Goal: Information Seeking & Learning: Understand process/instructions

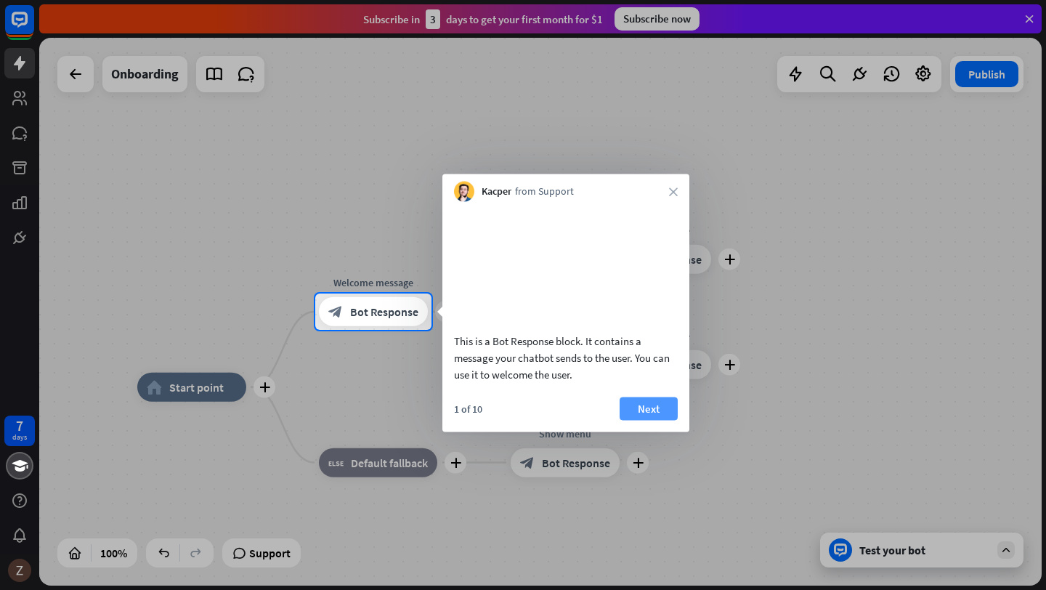
click at [649, 420] on button "Next" at bounding box center [648, 408] width 58 height 23
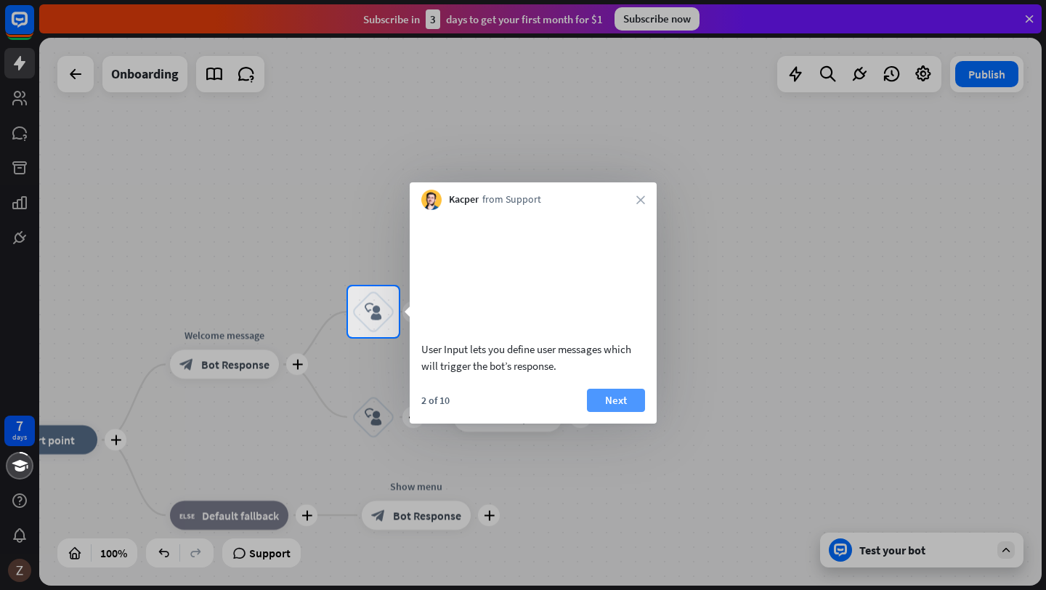
click at [614, 412] on button "Next" at bounding box center [616, 400] width 58 height 23
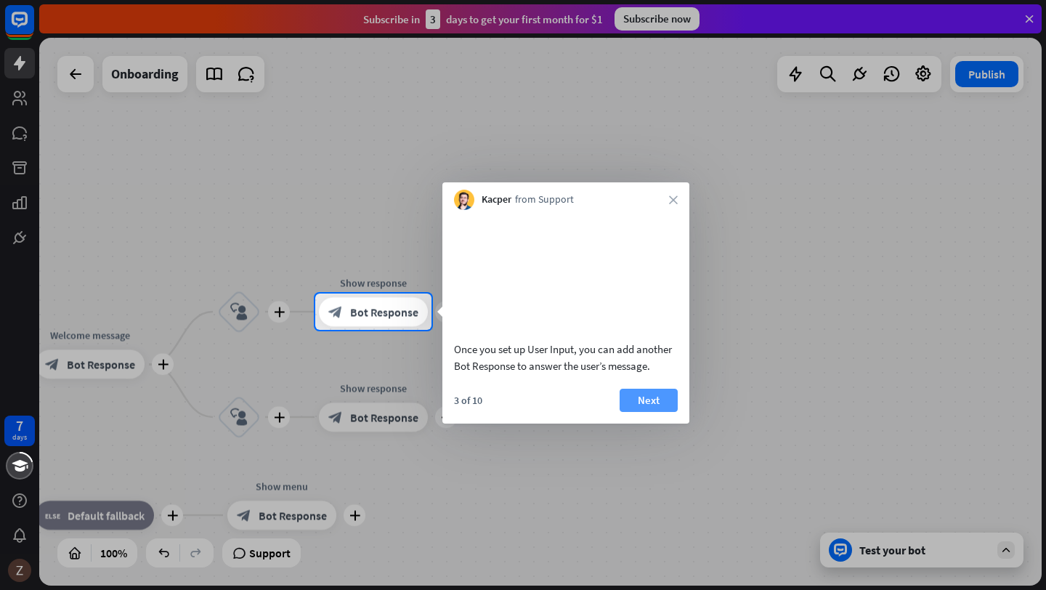
click at [635, 412] on button "Next" at bounding box center [648, 400] width 58 height 23
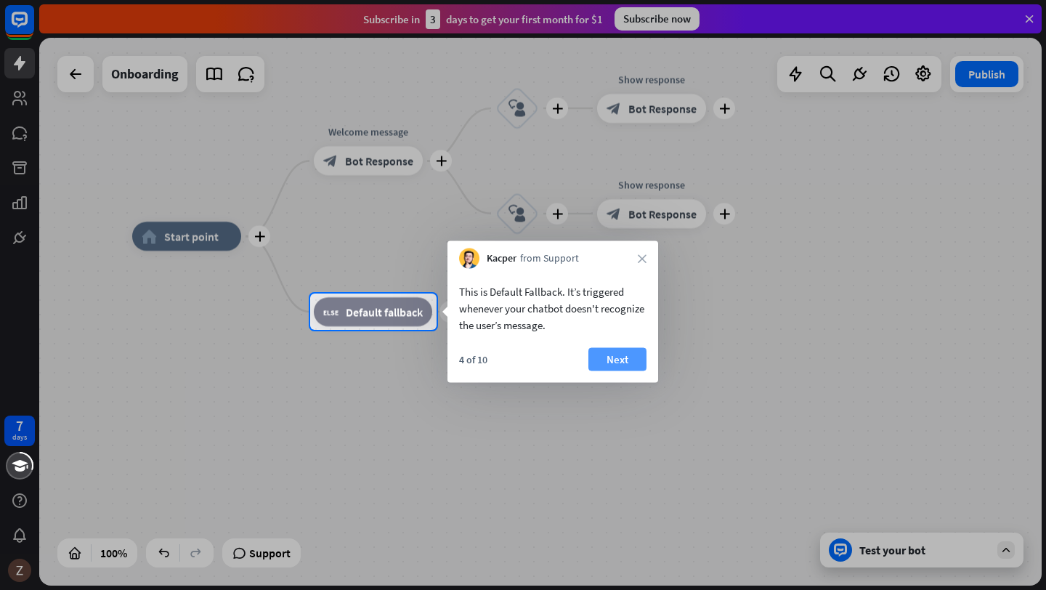
click at [610, 352] on button "Next" at bounding box center [617, 359] width 58 height 23
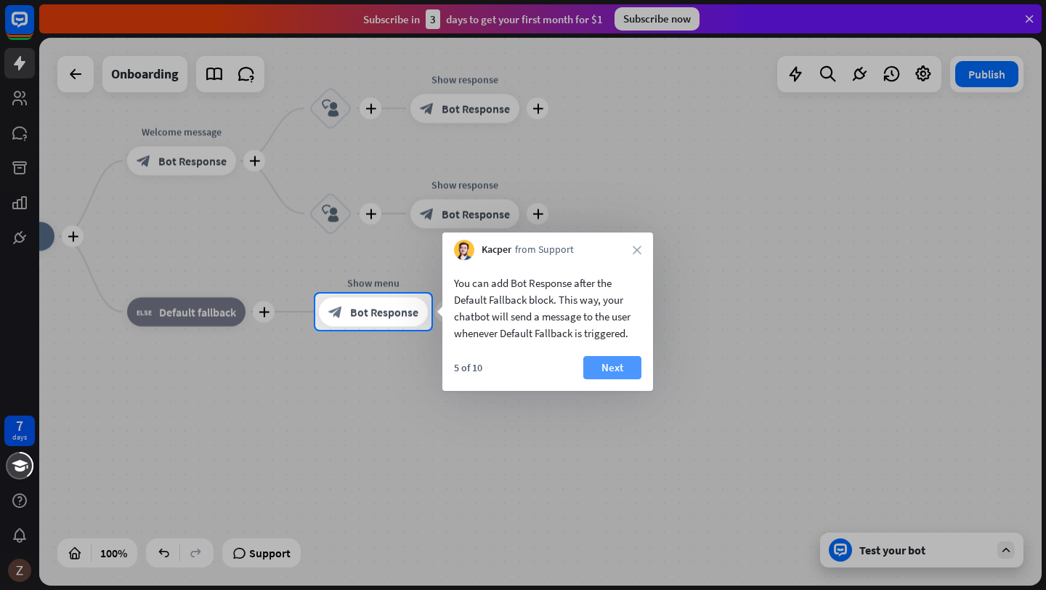
click at [613, 359] on button "Next" at bounding box center [612, 367] width 58 height 23
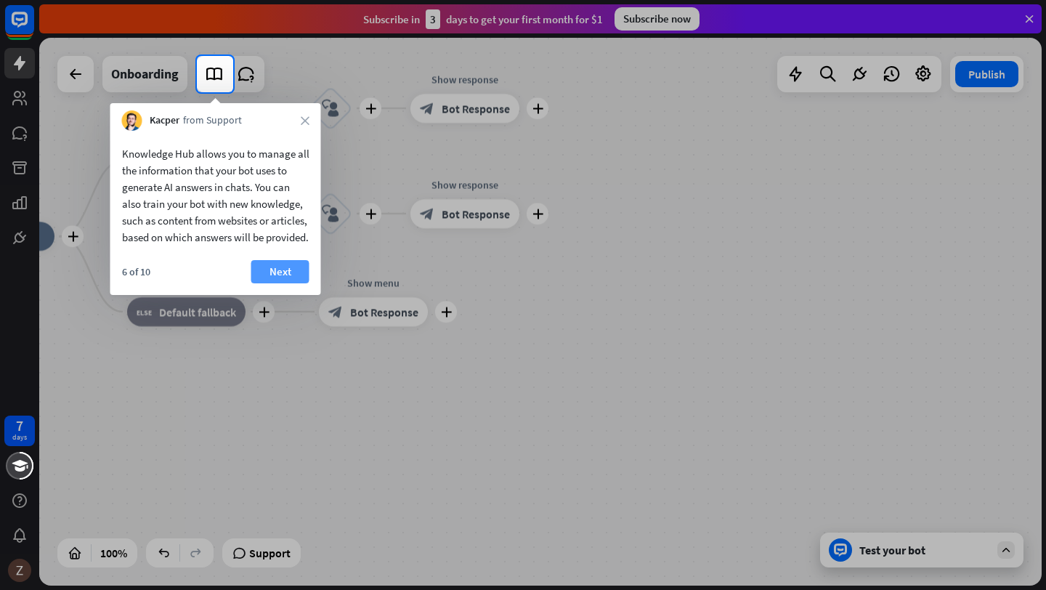
click at [274, 281] on button "Next" at bounding box center [280, 271] width 58 height 23
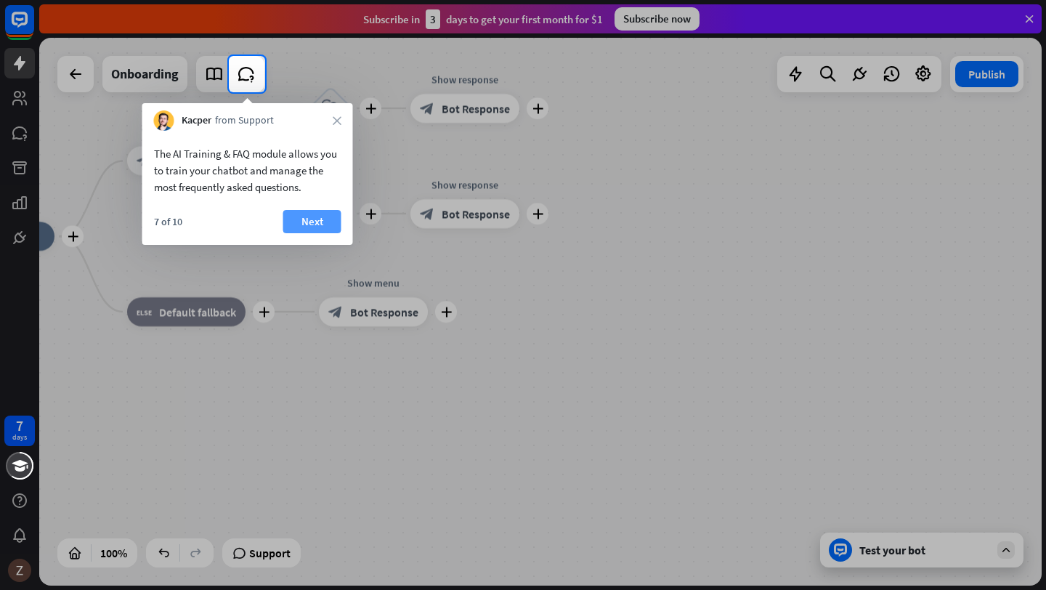
click at [306, 216] on button "Next" at bounding box center [312, 221] width 58 height 23
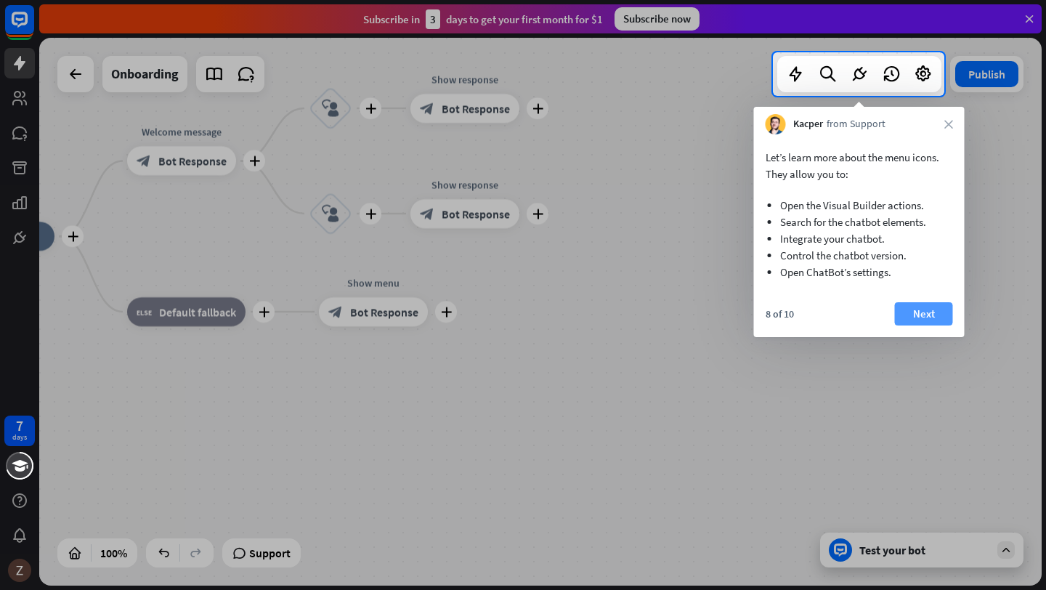
click at [917, 305] on button "Next" at bounding box center [924, 313] width 58 height 23
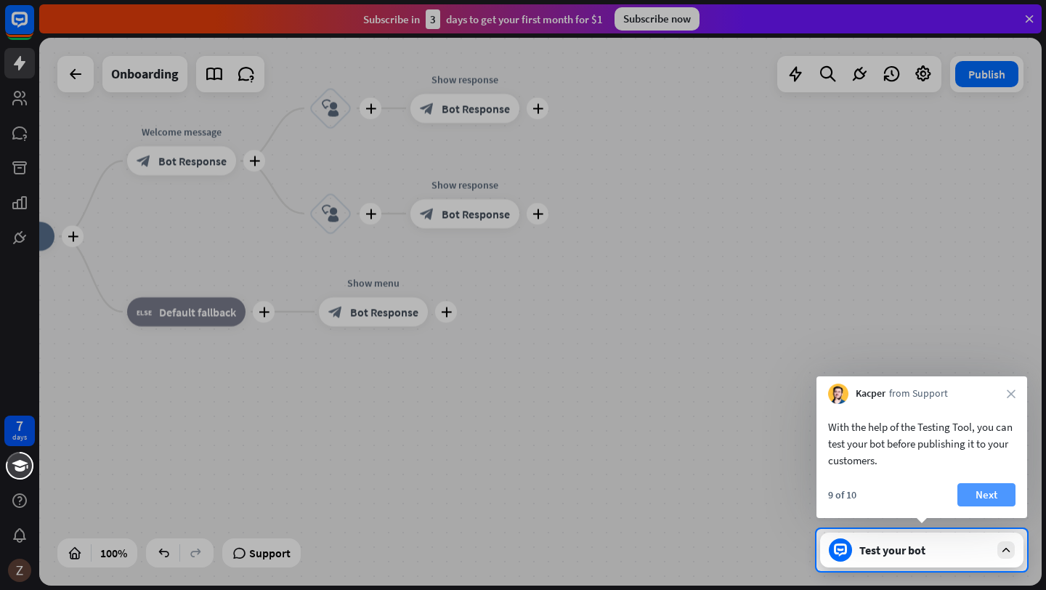
click at [994, 497] on button "Next" at bounding box center [986, 494] width 58 height 23
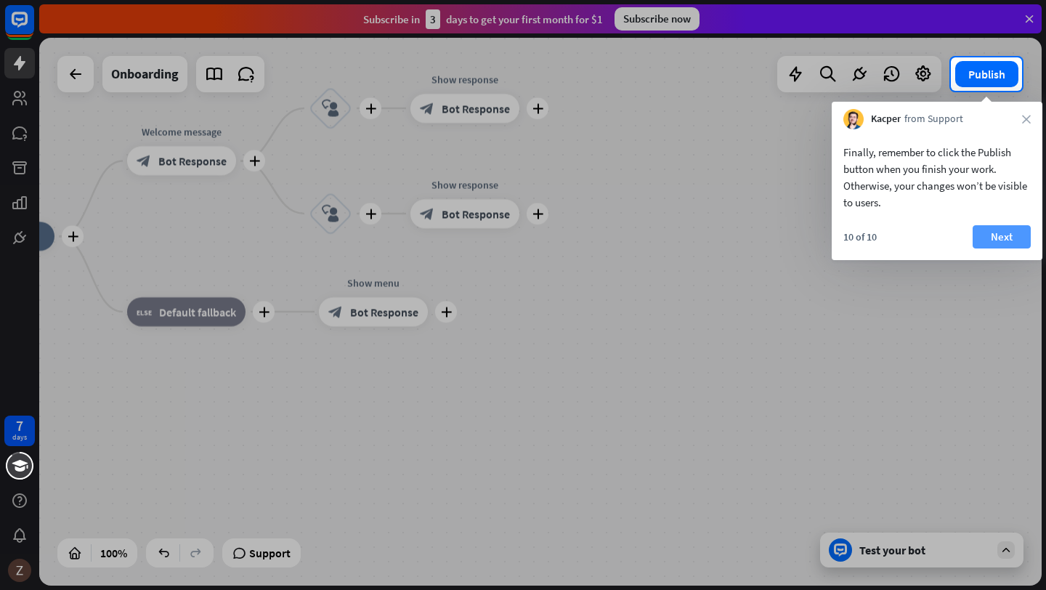
click at [1001, 230] on button "Next" at bounding box center [1001, 236] width 58 height 23
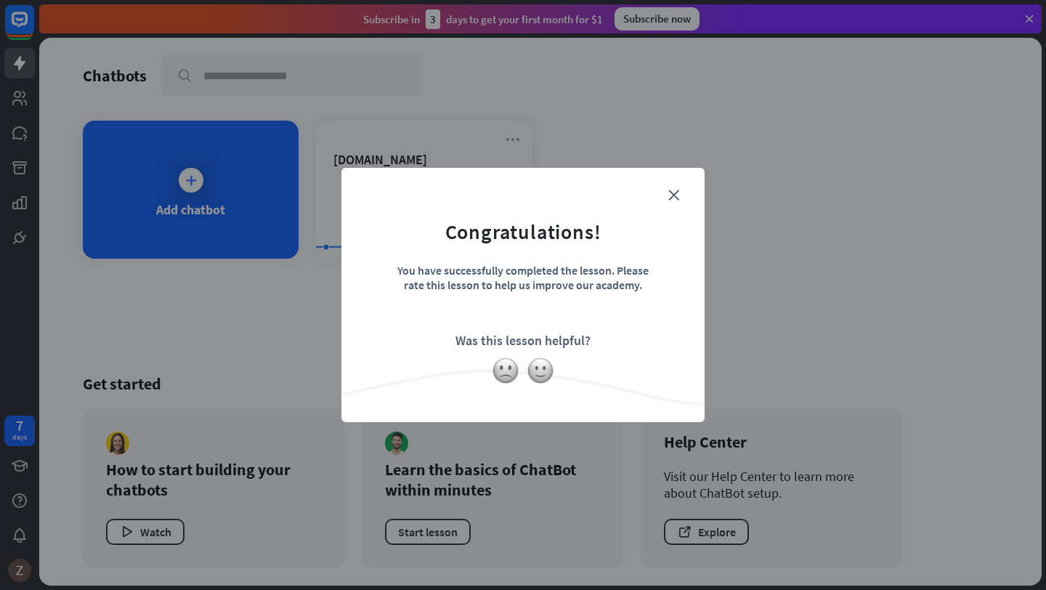
click at [667, 195] on form "Congratulations! You have successfully completed the lesson. Please rate this l…" at bounding box center [522, 273] width 327 height 174
click at [672, 190] on icon "close" at bounding box center [673, 195] width 11 height 11
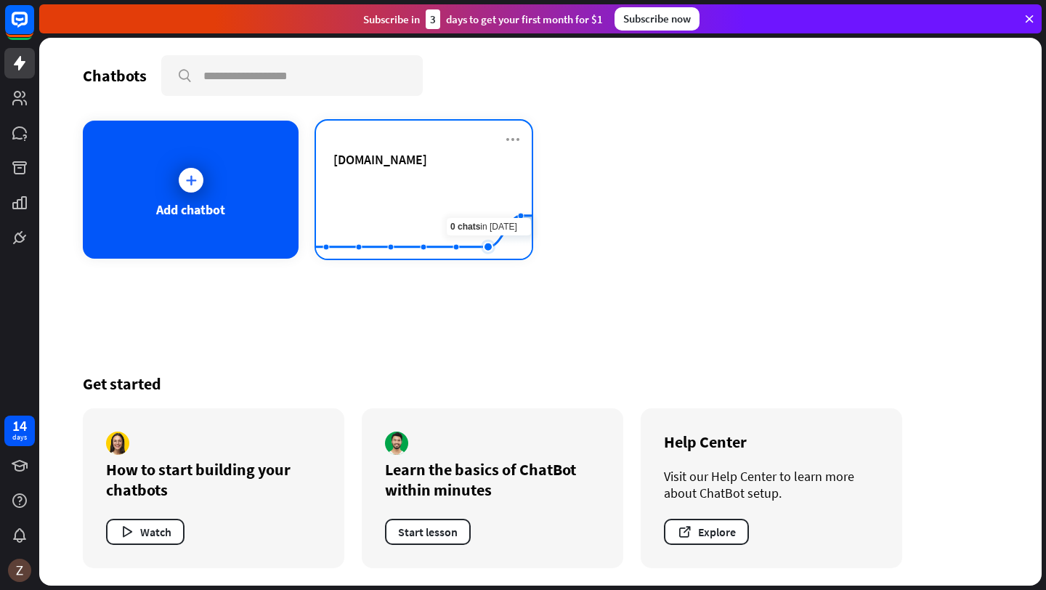
click at [481, 190] on rect at bounding box center [424, 222] width 216 height 91
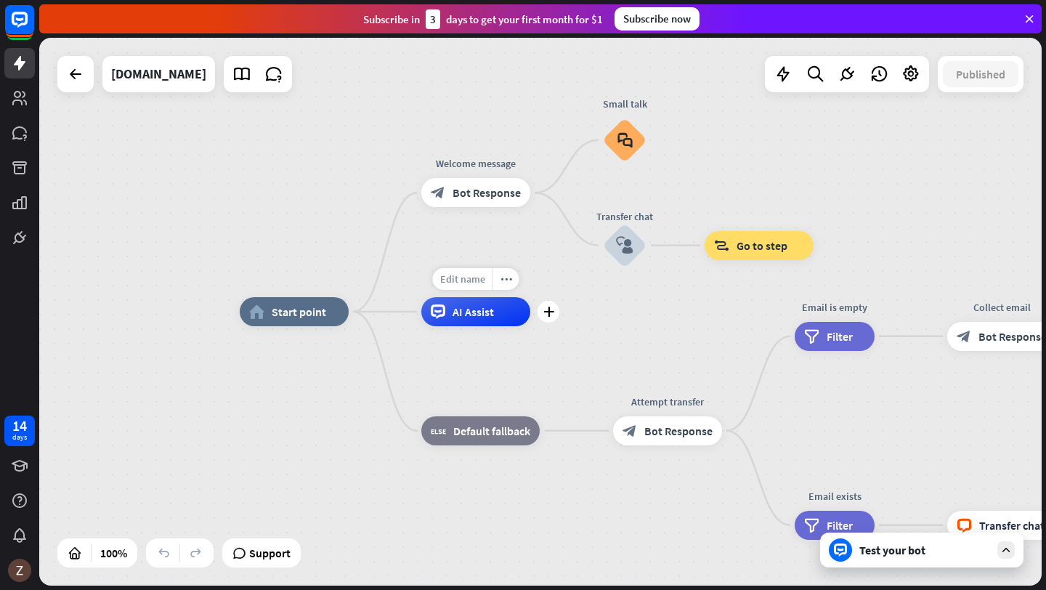
click at [458, 282] on span "Edit name" at bounding box center [462, 278] width 45 height 13
type input "*"
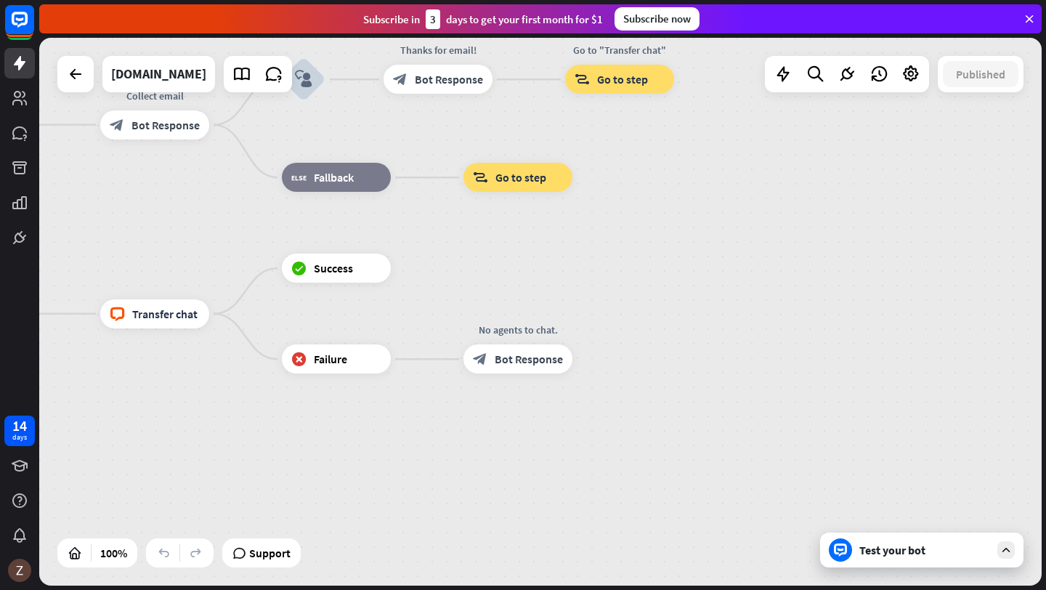
type input "**********"
